Goal: Communication & Community: Participate in discussion

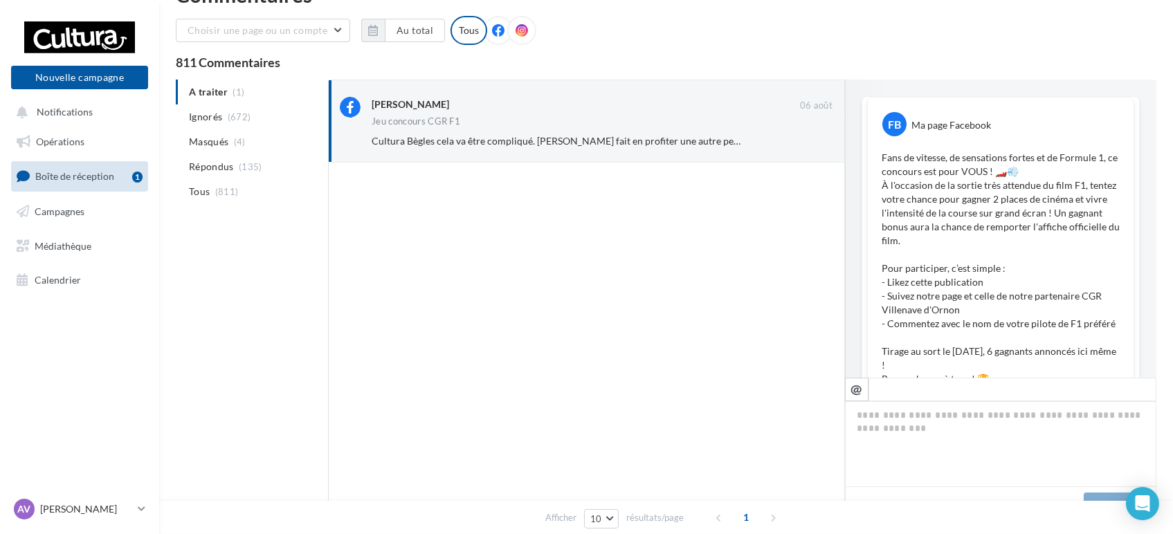
scroll to position [683, 0]
